Goal: Task Accomplishment & Management: Manage account settings

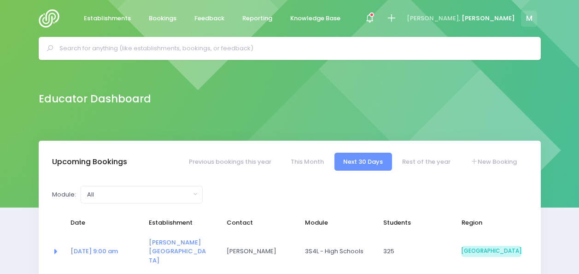
select select "5"
click at [425, 162] on link "Rest of the year" at bounding box center [426, 161] width 66 height 18
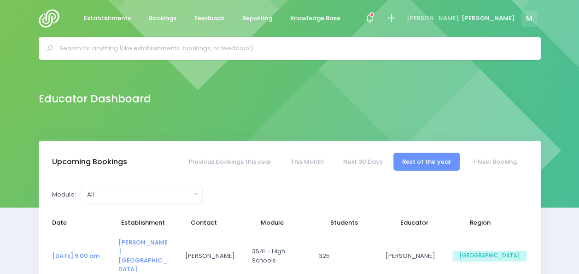
select select "5"
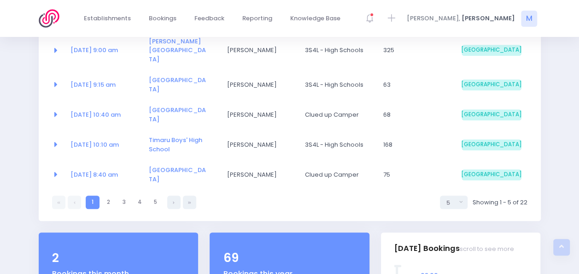
scroll to position [194, 0]
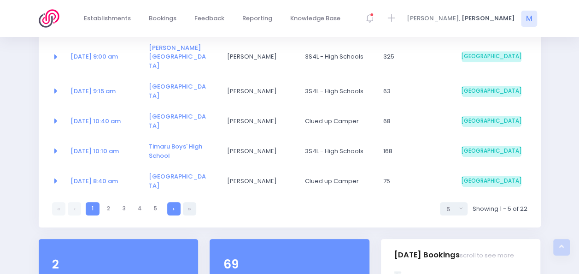
click at [174, 209] on icon at bounding box center [174, 209] width 2 height 0
select select "5"
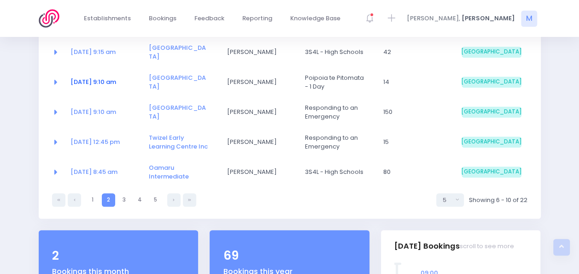
click at [84, 77] on link "20 Oct at 9:10 am" at bounding box center [93, 81] width 46 height 9
click at [111, 107] on link "21 Oct at 9:10 am" at bounding box center [93, 111] width 46 height 9
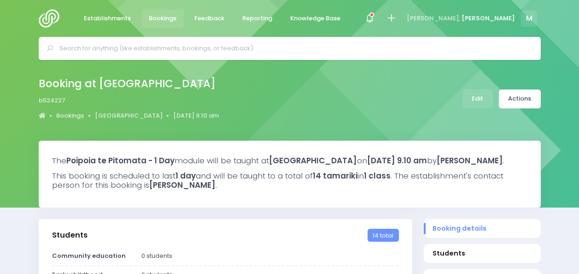
select select "5"
click at [524, 102] on link "Actions" at bounding box center [520, 98] width 42 height 19
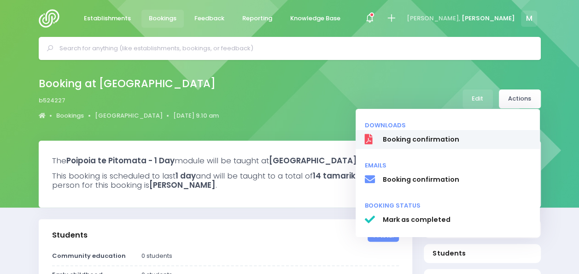
click at [478, 142] on span "Booking confirmation" at bounding box center [456, 139] width 148 height 10
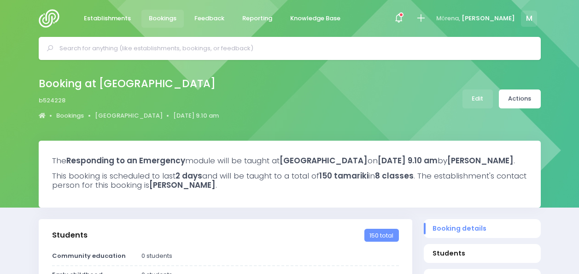
select select "5"
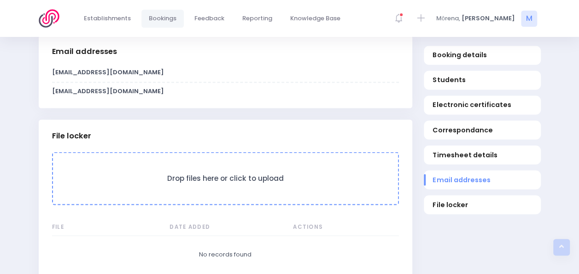
scroll to position [785, 0]
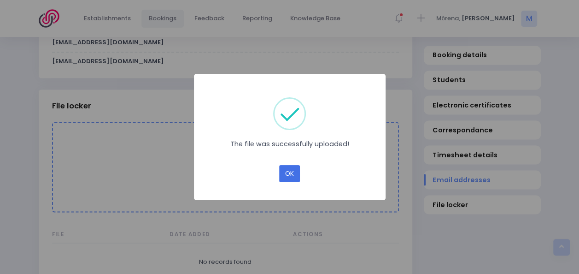
click at [283, 169] on button "OK" at bounding box center [289, 174] width 21 height 18
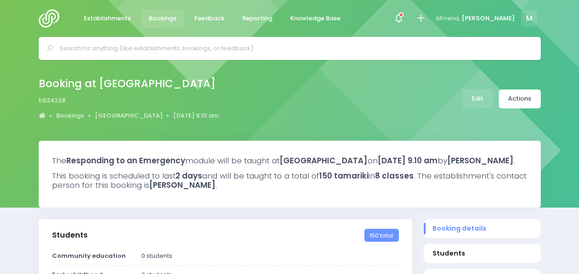
select select "5"
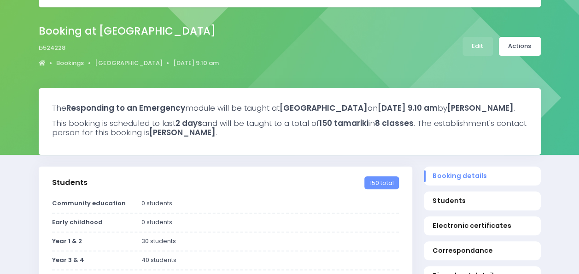
scroll to position [36, 0]
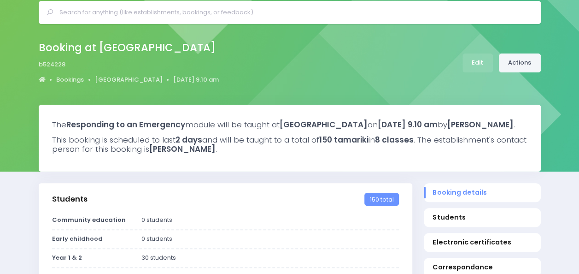
click at [525, 58] on link "Actions" at bounding box center [520, 62] width 42 height 19
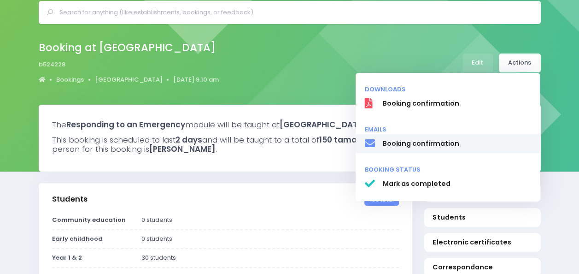
click at [430, 145] on span "Booking confirmation" at bounding box center [456, 144] width 148 height 10
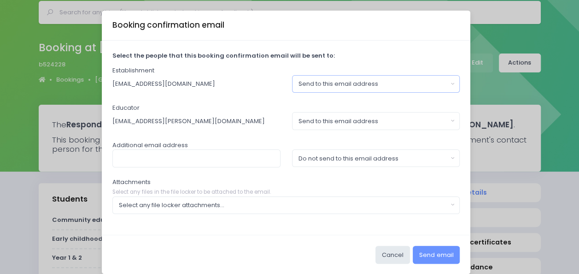
click at [372, 82] on div "Send to this email address" at bounding box center [372, 83] width 149 height 9
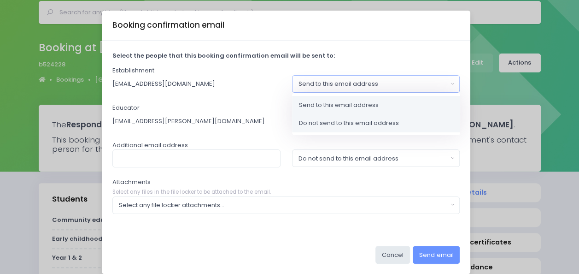
click at [344, 128] on link "Do not send to this email address" at bounding box center [376, 123] width 168 height 18
select select "no_email"
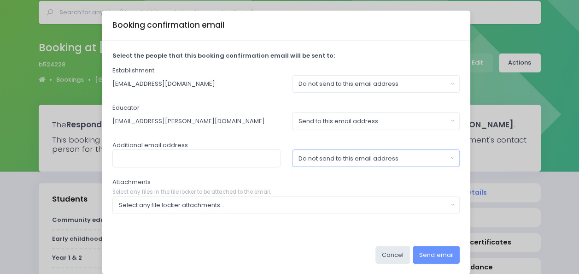
click at [342, 158] on div "Do not send to this email address" at bounding box center [372, 158] width 149 height 9
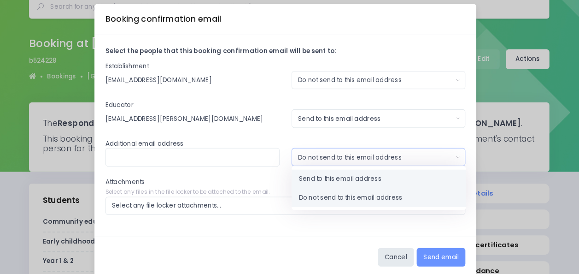
scroll to position [35, 0]
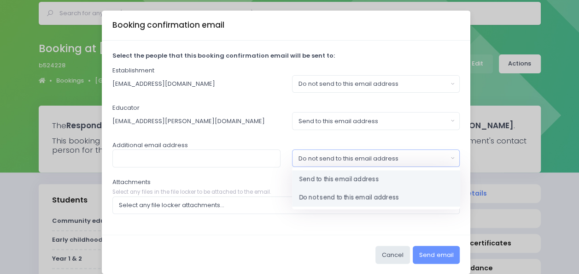
click at [309, 178] on span "Send to this email address" at bounding box center [339, 179] width 80 height 9
select select "send"
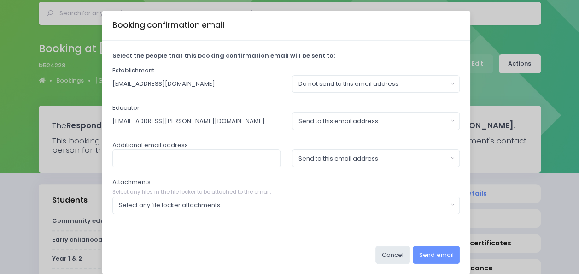
click at [169, 166] on div "Select the people that this booking confirmation email will be sent to: Establi…" at bounding box center [286, 138] width 368 height 194
click at [169, 164] on input "text" at bounding box center [196, 158] width 168 height 18
type input "[EMAIL_ADDRESS][DOMAIN_NAME]"
click at [377, 205] on div "Select any file locker attachments..." at bounding box center [283, 204] width 329 height 9
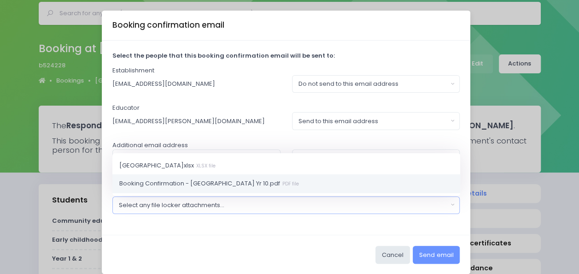
click at [326, 178] on link "Booking Confirmation - Twizel Area School Yr 10.pdf PDF file" at bounding box center [286, 183] width 348 height 18
click at [340, 205] on div "Booking Confirmation - [GEOGRAPHIC_DATA] Yr 10.pdf" at bounding box center [283, 204] width 329 height 9
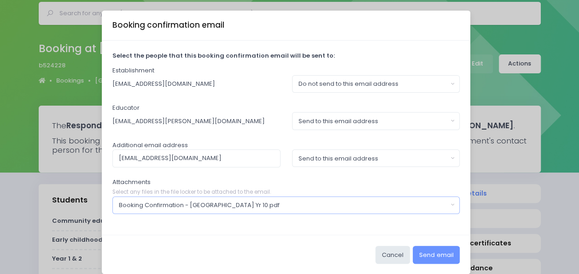
click at [340, 205] on div "Booking Confirmation - [GEOGRAPHIC_DATA] Yr 10.pdf" at bounding box center [283, 204] width 329 height 9
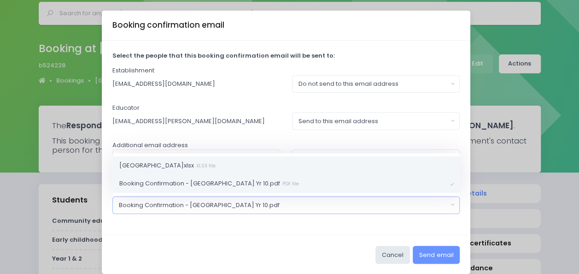
click at [300, 166] on link "Twizel Area School.xlsx XLSX file" at bounding box center [286, 165] width 348 height 18
select select "11357"
click at [423, 255] on button "Send email" at bounding box center [436, 254] width 47 height 18
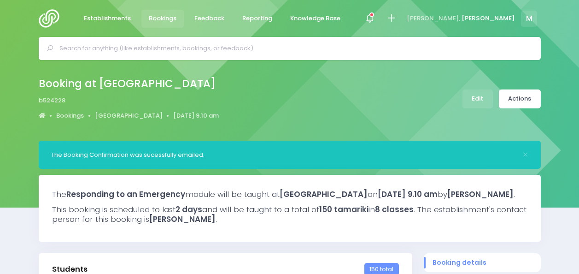
select select "5"
